Goal: Task Accomplishment & Management: Manage account settings

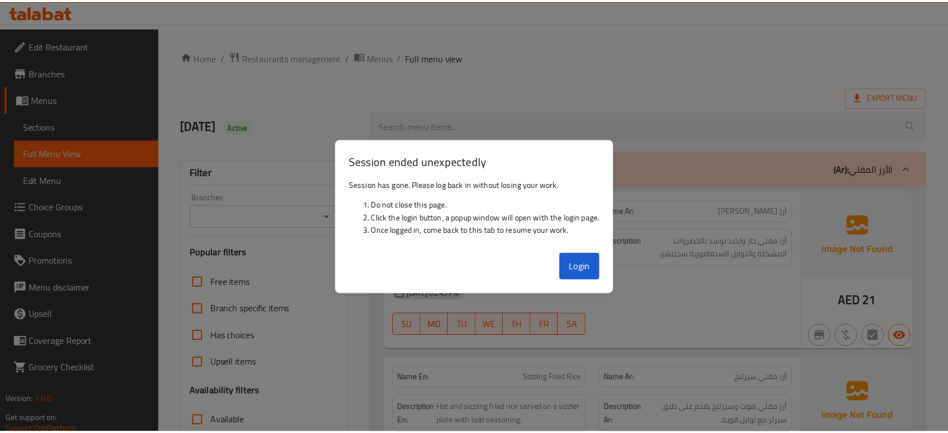
scroll to position [5543, 0]
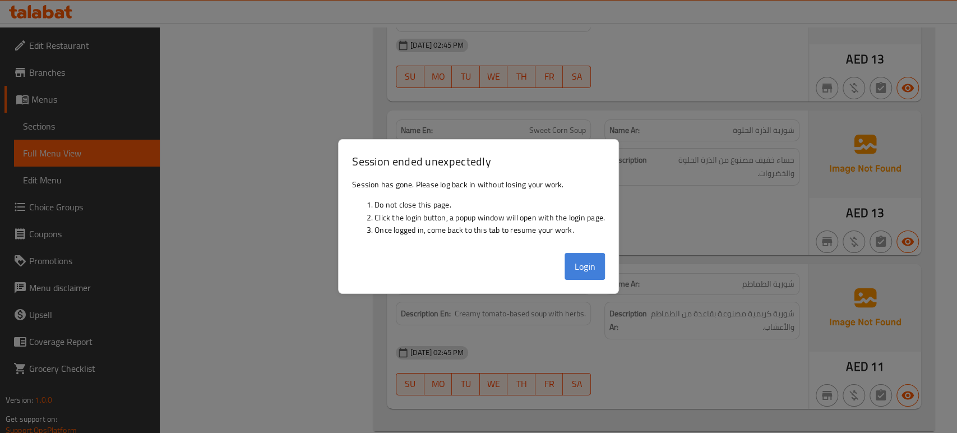
click at [583, 266] on button "Login" at bounding box center [585, 266] width 40 height 27
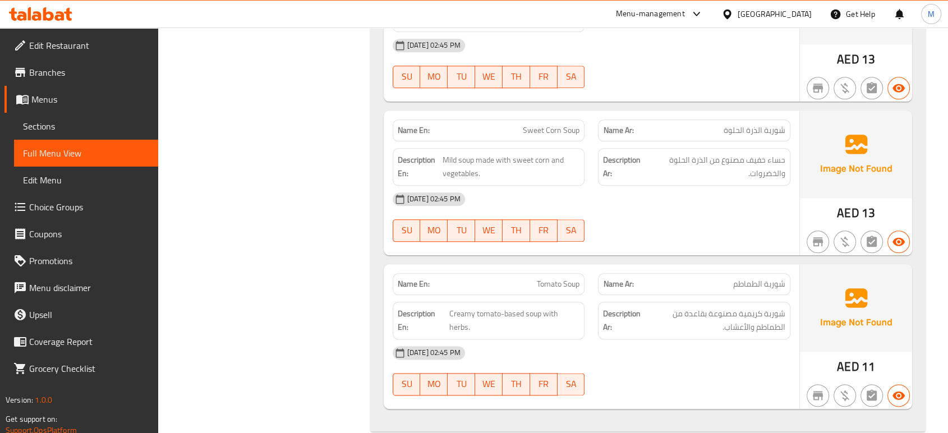
click at [685, 16] on div at bounding box center [694, 13] width 19 height 13
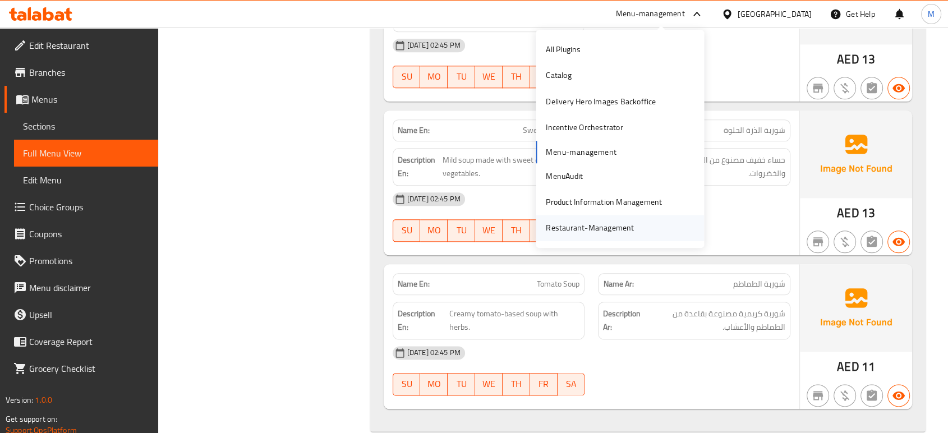
click at [583, 228] on div "Restaurant-Management" at bounding box center [590, 228] width 88 height 12
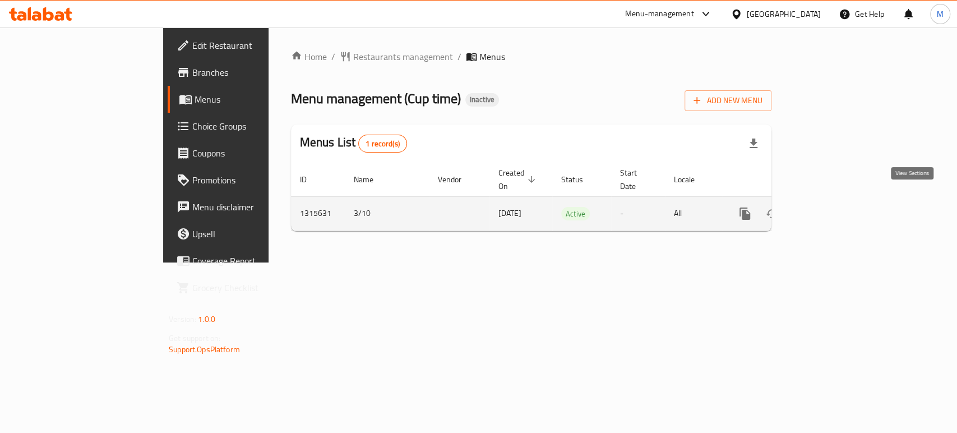
click at [833, 207] on icon "enhanced table" at bounding box center [825, 213] width 13 height 13
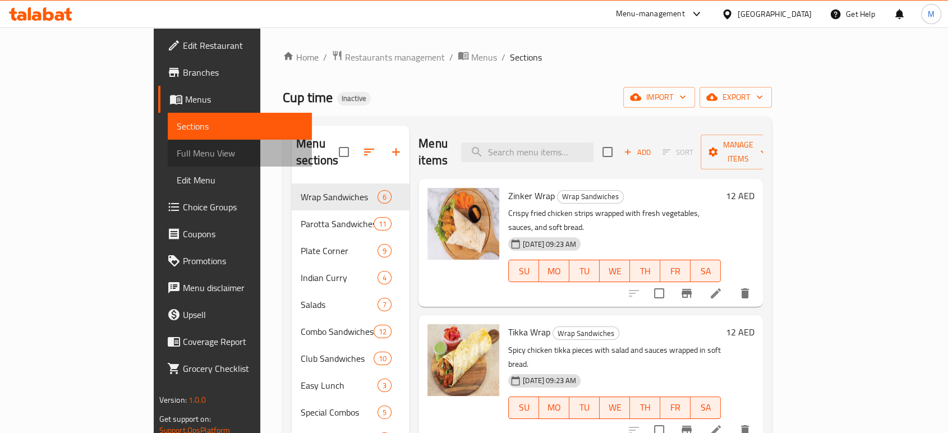
click at [177, 153] on span "Full Menu View" at bounding box center [240, 152] width 126 height 13
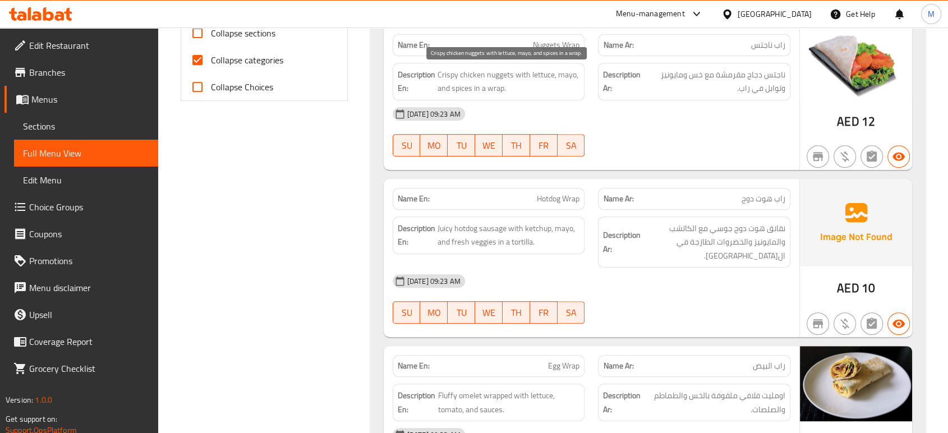
scroll to position [498, 0]
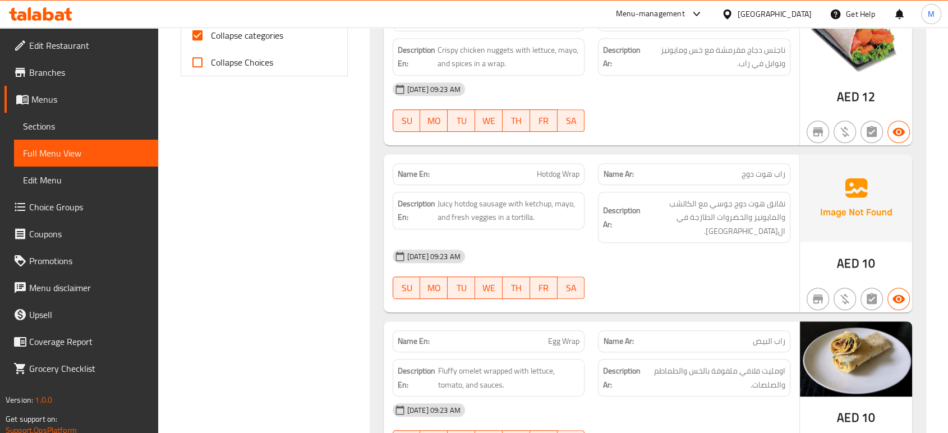
click at [699, 12] on icon at bounding box center [696, 13] width 13 height 13
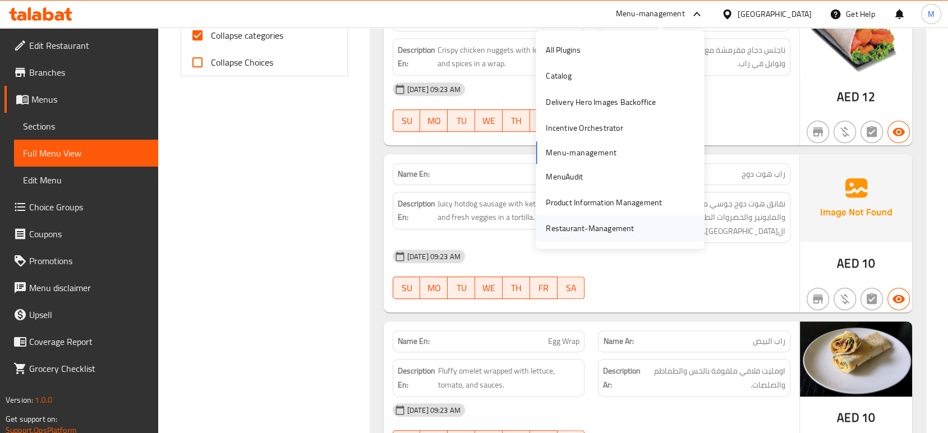
click at [587, 227] on div "Restaurant-Management" at bounding box center [590, 229] width 88 height 12
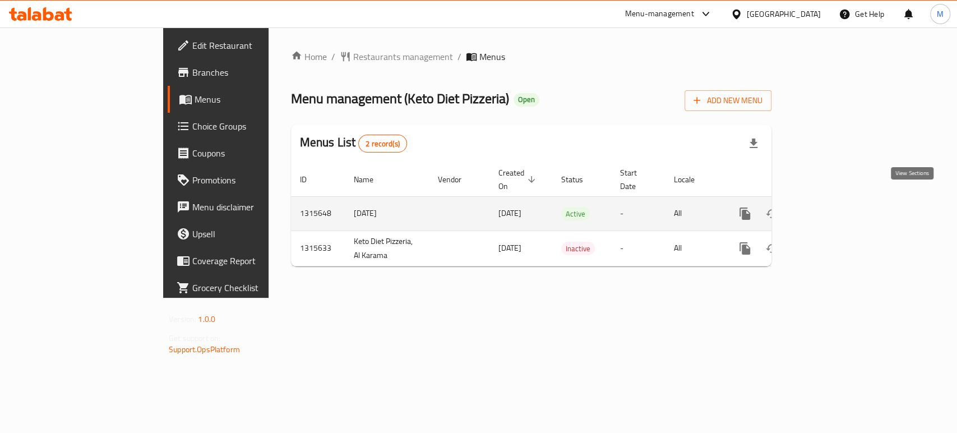
click at [833, 207] on icon "enhanced table" at bounding box center [825, 213] width 13 height 13
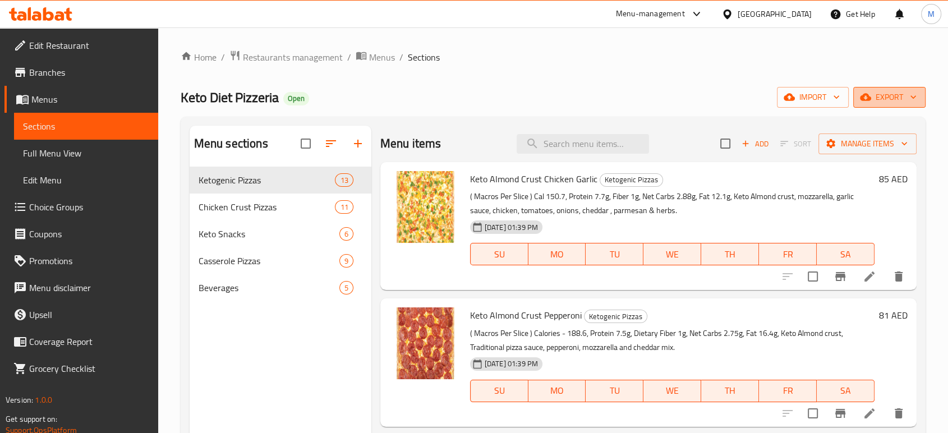
click at [892, 92] on span "export" at bounding box center [889, 97] width 54 height 14
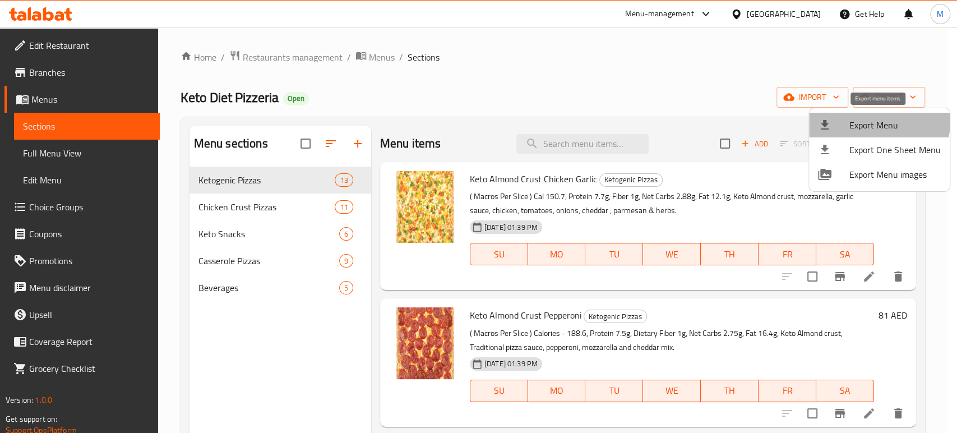
click at [869, 120] on span "Export Menu" at bounding box center [895, 124] width 91 height 13
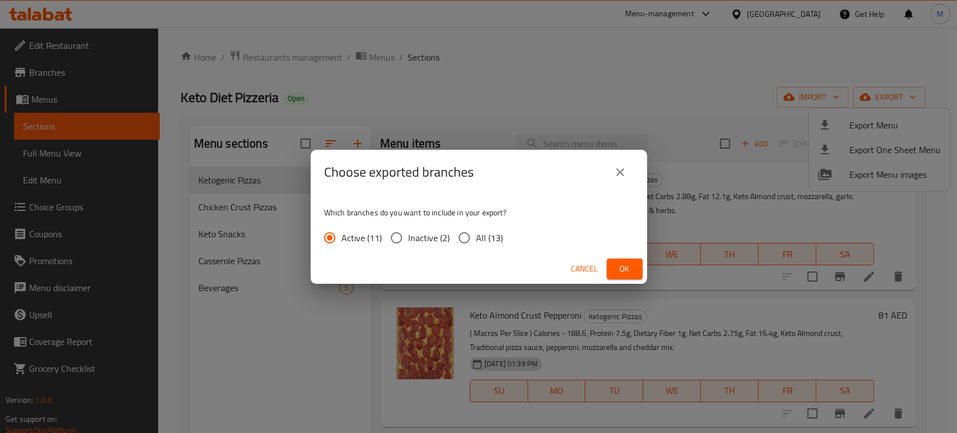
click at [471, 239] on input "All (13)" at bounding box center [465, 238] width 24 height 24
radio input "true"
click at [631, 268] on span "Ok" at bounding box center [625, 269] width 18 height 14
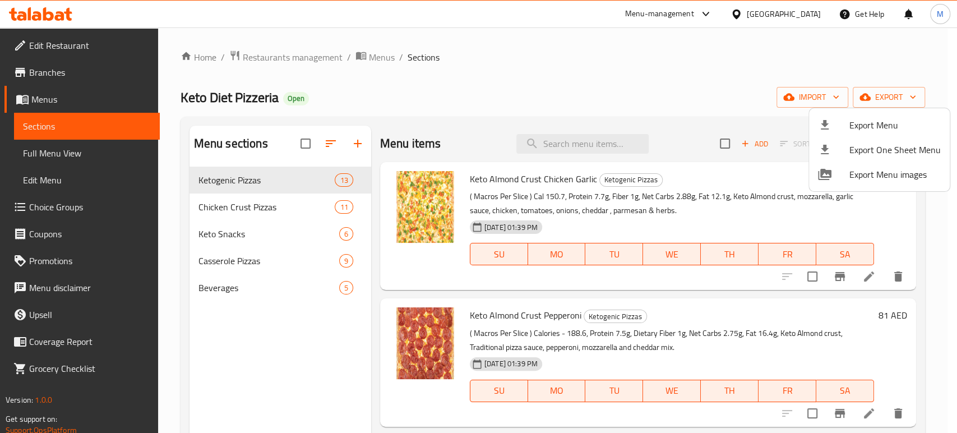
click at [51, 71] on div at bounding box center [478, 216] width 957 height 433
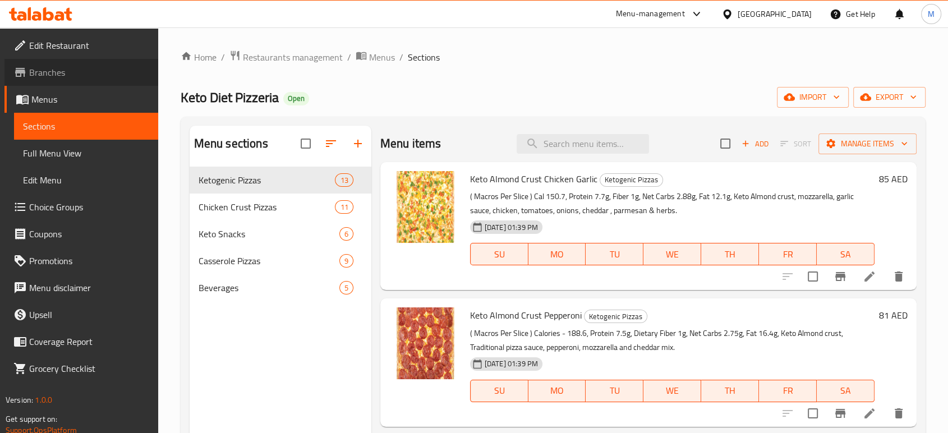
click at [66, 72] on span "Branches" at bounding box center [89, 72] width 120 height 13
